Goal: Use online tool/utility: Utilize a website feature to perform a specific function

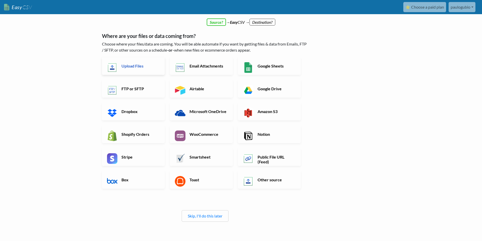
click at [148, 68] on h6 "Upload Files" at bounding box center [140, 66] width 40 height 5
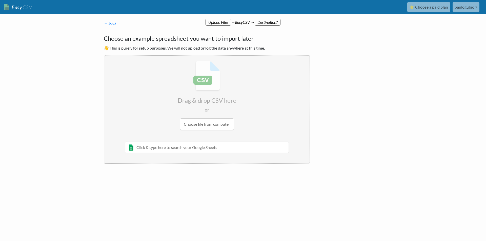
click at [208, 79] on input "file" at bounding box center [206, 96] width 205 height 80
type input "C:\fakepath\FornecedoresCriveisCredito 1.csv"
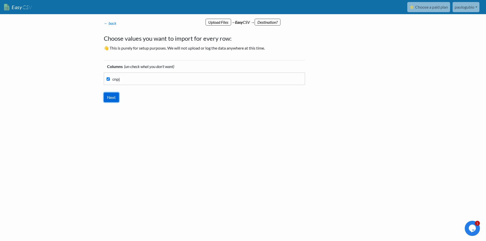
click at [115, 95] on input "Next" at bounding box center [111, 98] width 15 height 10
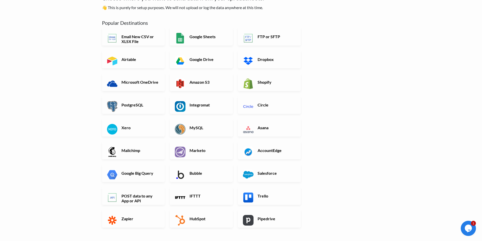
scroll to position [51, 0]
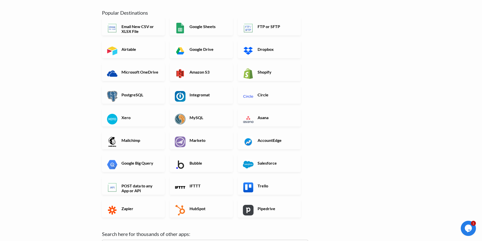
click at [380, 120] on div "← back Thanks for signing up! Set up your Import Flow and Upload Page in 1 minu…" at bounding box center [241, 134] width 289 height 319
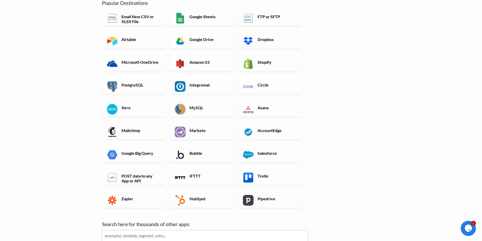
scroll to position [56, 0]
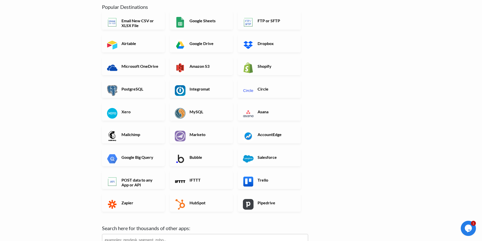
click at [144, 193] on div "POST data to any App or API" at bounding box center [136, 182] width 68 height 23
click at [139, 182] on h6 "POST data to any App or API" at bounding box center [140, 183] width 40 height 10
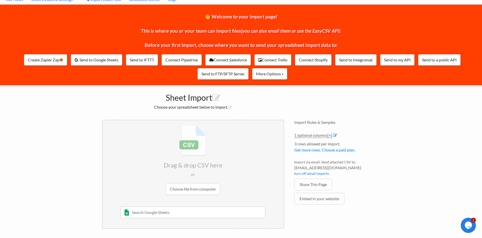
click at [197, 187] on input "file" at bounding box center [193, 160] width 181 height 80
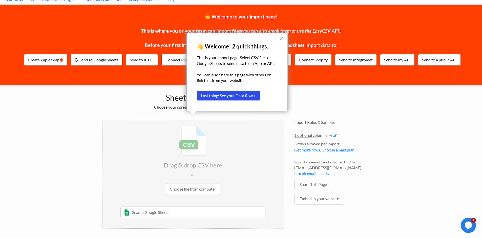
scroll to position [11, 0]
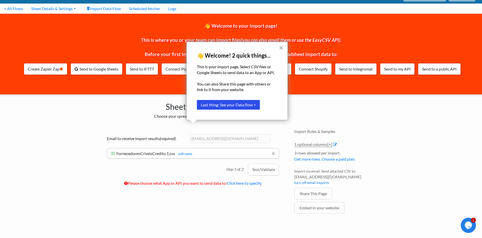
click at [281, 47] on button "×" at bounding box center [281, 48] width 5 height 8
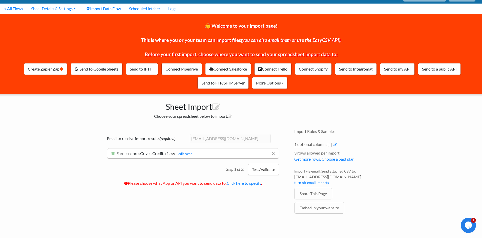
click at [260, 173] on button "Test/Validate" at bounding box center [263, 169] width 31 height 12
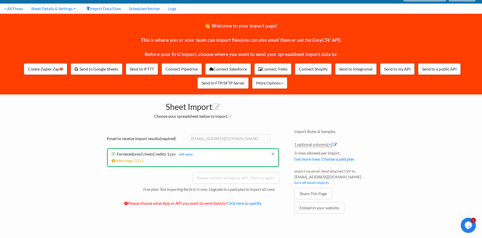
click at [166, 178] on div "Email to receive import results (required) : [EMAIL_ADDRESS][DOMAIN_NAME] x For…" at bounding box center [193, 171] width 182 height 85
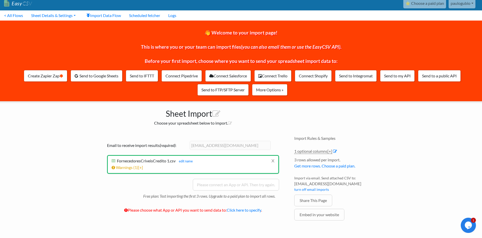
scroll to position [0, 0]
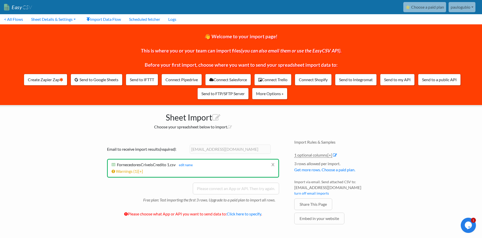
drag, startPoint x: 224, startPoint y: 179, endPoint x: 222, endPoint y: 177, distance: 2.6
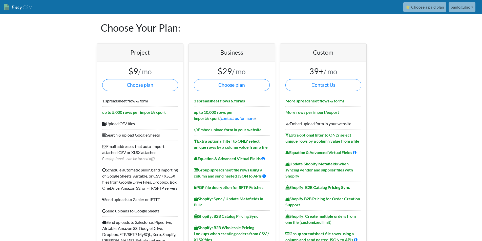
drag, startPoint x: 160, startPoint y: 159, endPoint x: 137, endPoint y: 162, distance: 23.2
